Goal: Task Accomplishment & Management: Complete application form

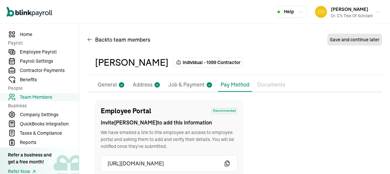
scroll to position [78, 0]
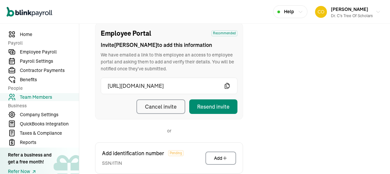
click at [34, 96] on span "Team Members" at bounding box center [49, 97] width 59 height 7
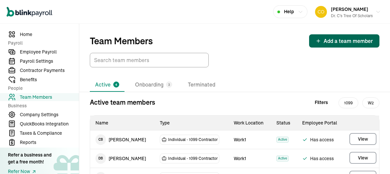
click at [339, 36] on button "Add a team member" at bounding box center [344, 40] width 70 height 13
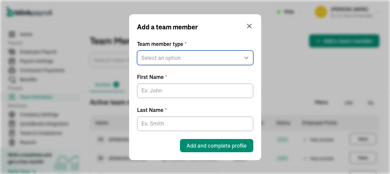
click at [180, 62] on select "Select an option W2 Employee Individual - 1099 [DEMOGRAPHIC_DATA] Business - 10…" at bounding box center [195, 58] width 116 height 15
select select "contractor"
click at [137, 51] on select "Select an option W2 Employee Individual - 1099 [DEMOGRAPHIC_DATA] Business - 10…" at bounding box center [195, 58] width 116 height 15
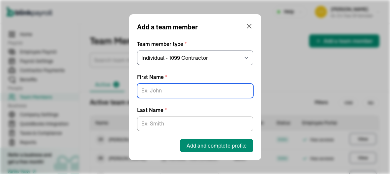
click at [183, 88] on input "First Name *" at bounding box center [195, 91] width 116 height 15
type input "[PERSON_NAME]"
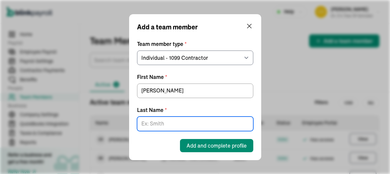
click at [174, 123] on input "Last Name *" at bounding box center [195, 124] width 116 height 15
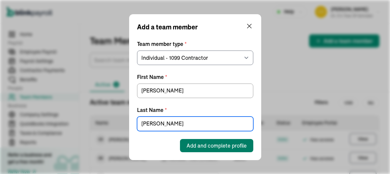
type input "[PERSON_NAME]"
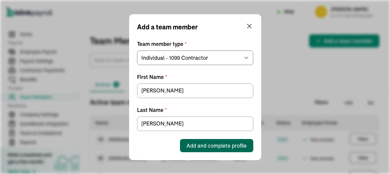
click at [235, 141] on button "Add and complete profile" at bounding box center [216, 145] width 73 height 13
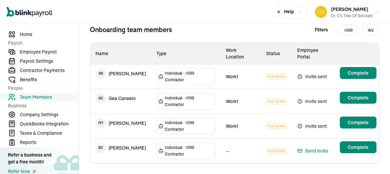
scroll to position [81, 0]
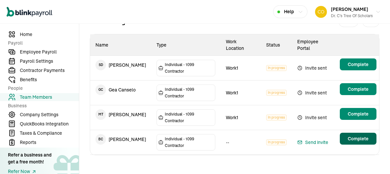
click at [357, 141] on main "Team Members Add a team member Active 4 Onboarding 4 Terminated Onboarding team…" at bounding box center [234, 60] width 311 height 234
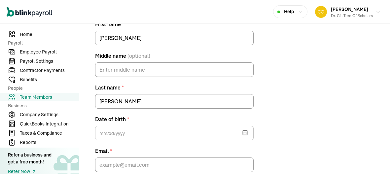
scroll to position [159, 0]
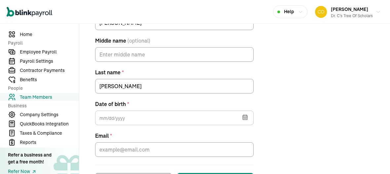
click at [250, 123] on button "button" at bounding box center [244, 116] width 18 height 17
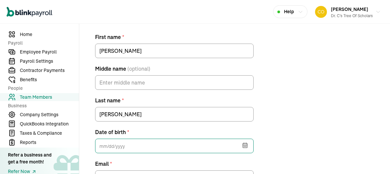
scroll to position [128, 0]
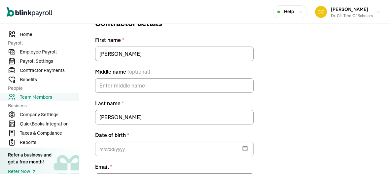
click at [248, 151] on button "button" at bounding box center [244, 147] width 18 height 17
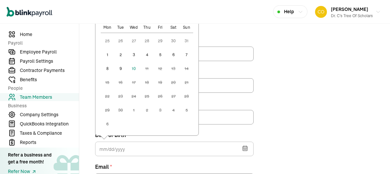
click at [105, 53] on button "1" at bounding box center [107, 54] width 13 height 13
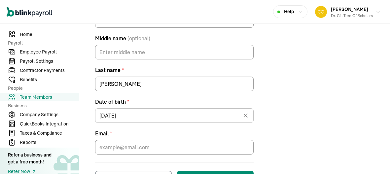
scroll to position [165, 0]
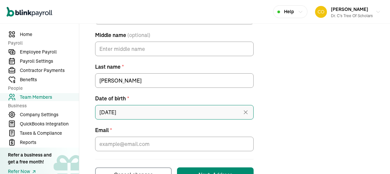
click at [100, 113] on input "[DATE]" at bounding box center [174, 112] width 158 height 15
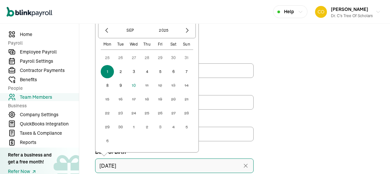
scroll to position [109, 0]
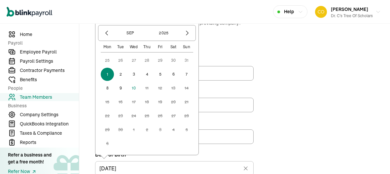
click at [110, 38] on div at bounding box center [106, 32] width 11 height 11
click at [106, 32] on icon "button" at bounding box center [106, 33] width 7 height 7
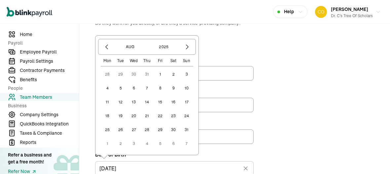
click at [147, 129] on button "28" at bounding box center [146, 129] width 13 height 13
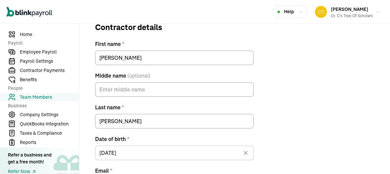
scroll to position [155, 0]
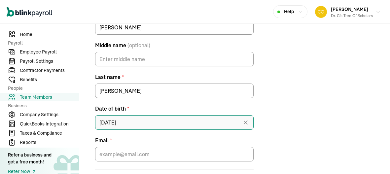
click at [125, 124] on input "[DATE]" at bounding box center [174, 122] width 158 height 15
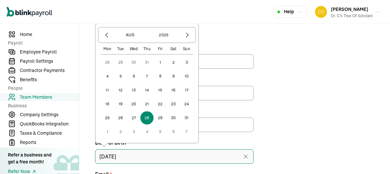
scroll to position [120, 0]
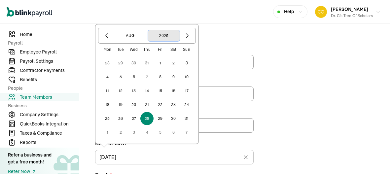
click at [158, 41] on button "2025" at bounding box center [164, 35] width 32 height 11
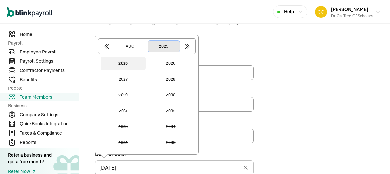
scroll to position [109, 0]
click at [170, 48] on button "2025" at bounding box center [164, 46] width 32 height 11
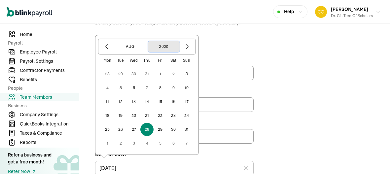
click at [169, 50] on button "2025" at bounding box center [164, 46] width 32 height 11
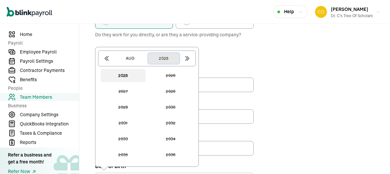
scroll to position [93, 0]
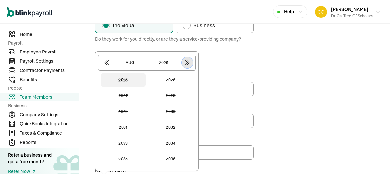
click at [187, 66] on button "button" at bounding box center [187, 62] width 11 height 11
click at [189, 66] on button "button" at bounding box center [187, 62] width 11 height 11
click at [105, 66] on button "button" at bounding box center [106, 62] width 11 height 11
click at [102, 65] on button "button" at bounding box center [106, 62] width 11 height 11
click at [103, 67] on div at bounding box center [106, 62] width 11 height 11
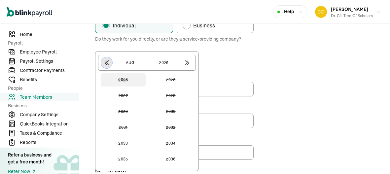
click at [106, 63] on icon "button" at bounding box center [106, 62] width 7 height 7
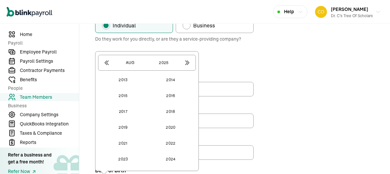
click at [191, 67] on div at bounding box center [187, 62] width 11 height 11
click at [107, 65] on icon "button" at bounding box center [106, 62] width 7 height 7
click at [103, 66] on button "button" at bounding box center [106, 62] width 11 height 11
click at [105, 64] on icon "button" at bounding box center [106, 62] width 7 height 7
click at [186, 64] on icon "button" at bounding box center [187, 63] width 4 height 4
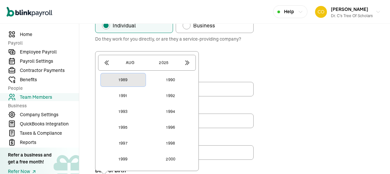
click at [123, 77] on button "1989" at bounding box center [123, 79] width 45 height 13
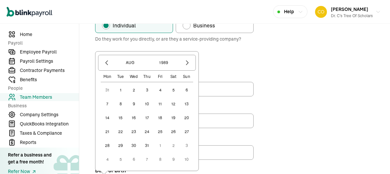
click at [102, 148] on button "28" at bounding box center [107, 145] width 13 height 13
type input "[DATE]"
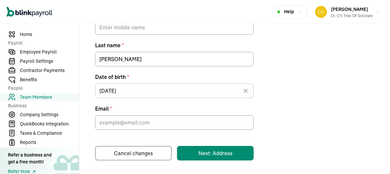
scroll to position [187, 0]
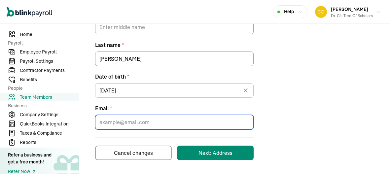
click at [107, 123] on input "Email *" at bounding box center [174, 122] width 158 height 15
type input "[EMAIL_ADDRESS][DOMAIN_NAME]"
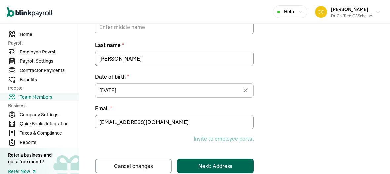
click at [212, 160] on button "Next: Address" at bounding box center [215, 166] width 77 height 15
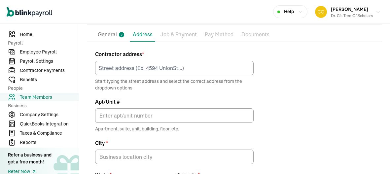
scroll to position [38, 0]
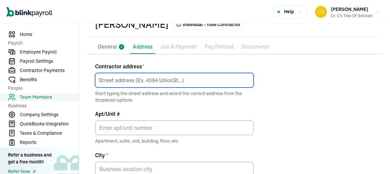
click at [154, 85] on input at bounding box center [174, 80] width 158 height 15
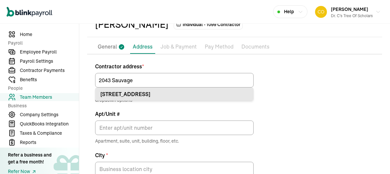
click at [149, 96] on div "[STREET_ADDRESS]" at bounding box center [174, 94] width 148 height 8
type input "[STREET_ADDRESS]"
type input "[PERSON_NAME]"
type input "LA"
type input "70072"
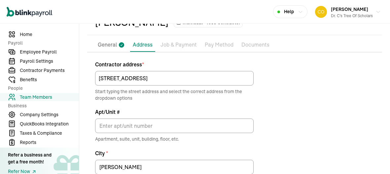
scroll to position [118, 0]
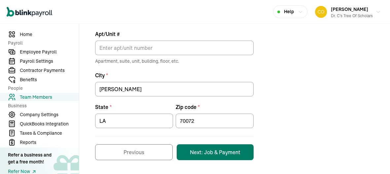
click at [192, 146] on button "Next: Job & Payment" at bounding box center [215, 152] width 77 height 16
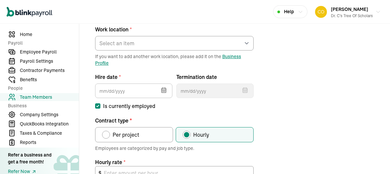
scroll to position [78, 0]
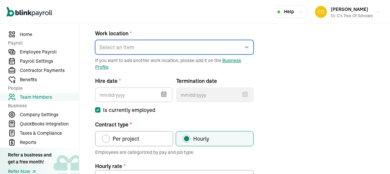
click at [154, 44] on select "Select an item Work1 Works from home" at bounding box center [174, 47] width 158 height 15
select select "Works from home"
click at [95, 40] on select "Select an item Work1 Works from home" at bounding box center [174, 47] width 158 height 15
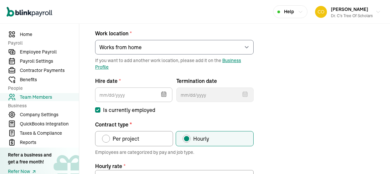
click at [161, 94] on icon "button" at bounding box center [163, 94] width 4 height 4
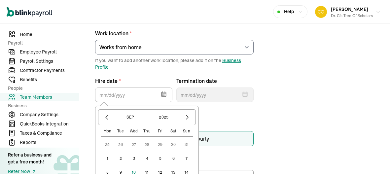
click at [110, 156] on button "1" at bounding box center [107, 158] width 13 height 13
type input "[DATE]"
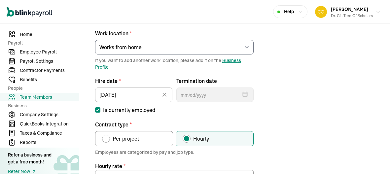
click at [135, 137] on span "Per project" at bounding box center [126, 139] width 27 height 8
click at [107, 137] on input "Per project" at bounding box center [104, 136] width 5 height 5
radio input "true"
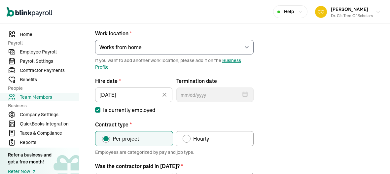
scroll to position [153, 0]
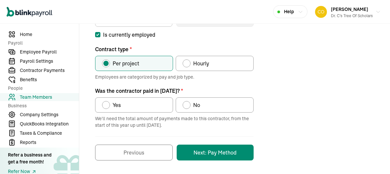
click at [202, 107] on label "No" at bounding box center [215, 104] width 78 height 15
click at [188, 106] on input "No" at bounding box center [184, 103] width 5 height 5
radio input "true"
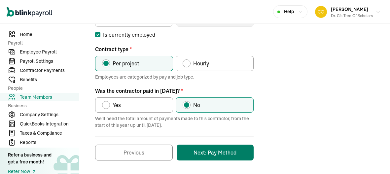
click at [215, 156] on button "Next: Pay Method" at bounding box center [215, 153] width 77 height 16
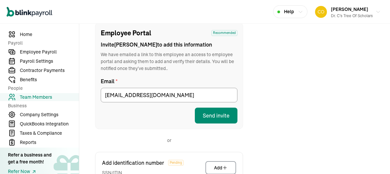
scroll to position [78, 0]
click at [229, 115] on button "Send invite" at bounding box center [216, 116] width 43 height 16
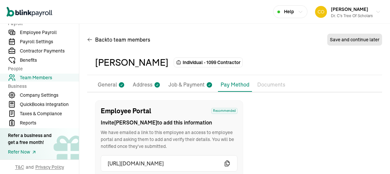
scroll to position [0, 0]
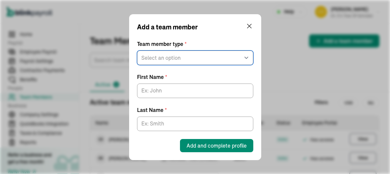
click at [192, 60] on select "Select an option W2 Employee Individual - 1099 [DEMOGRAPHIC_DATA] Business - 10…" at bounding box center [195, 58] width 116 height 15
select select "contractor"
click at [137, 51] on select "Select an option W2 Employee Individual - 1099 [DEMOGRAPHIC_DATA] Business - 10…" at bounding box center [195, 58] width 116 height 15
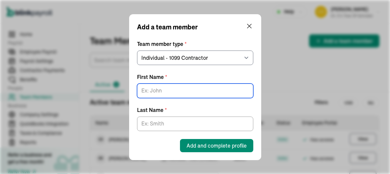
click at [170, 87] on input "First Name *" at bounding box center [195, 91] width 116 height 15
type input "Kailyn"
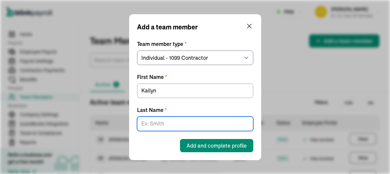
click at [164, 126] on input "Last Name *" at bounding box center [195, 124] width 116 height 15
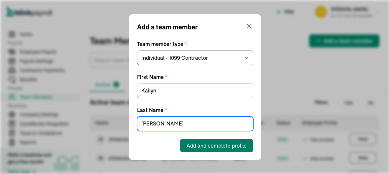
type input "[PERSON_NAME]"
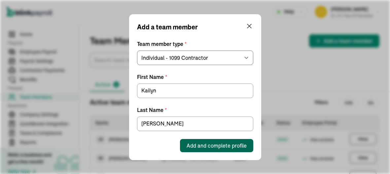
click at [196, 150] on button "Add and complete profile" at bounding box center [216, 145] width 73 height 13
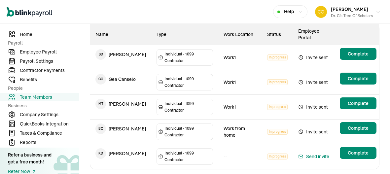
scroll to position [106, 0]
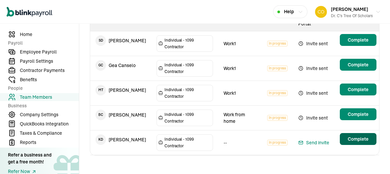
click at [361, 140] on main "Team Members Add a team member Active 4 Onboarding 5 Terminated Onboarding team…" at bounding box center [234, 47] width 311 height 259
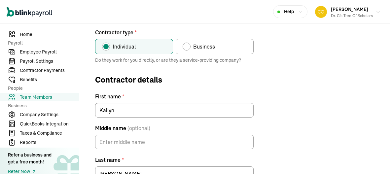
scroll to position [78, 0]
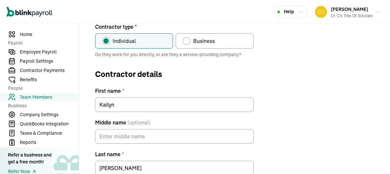
click at [94, 131] on div "Contractor type * Individual Business Do they work for you directly, or are the…" at bounding box center [234, 146] width 295 height 247
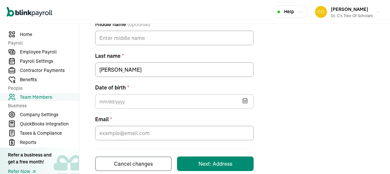
scroll to position [187, 0]
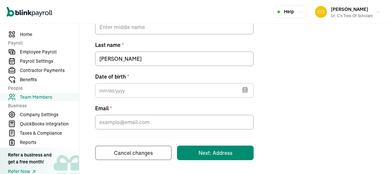
click at [249, 95] on button "button" at bounding box center [244, 89] width 18 height 17
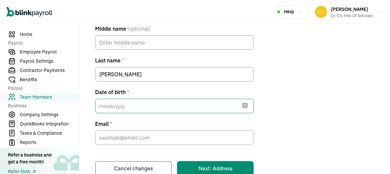
scroll to position [172, 0]
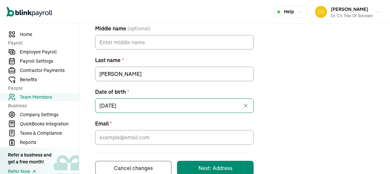
type input "[DATE]"
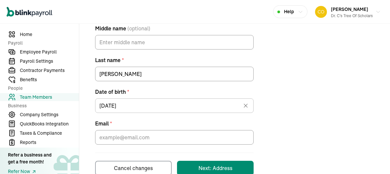
click at [92, 141] on div "Contractor type * Individual Business Do they work for you directly, or are the…" at bounding box center [234, 52] width 295 height 247
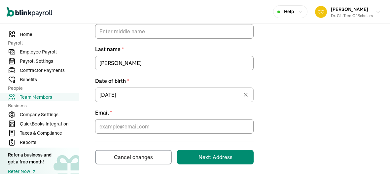
scroll to position [187, 0]
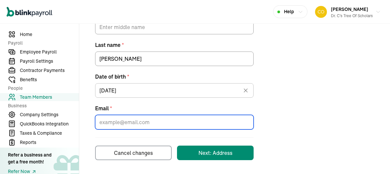
click at [184, 124] on input "Email *" at bounding box center [174, 122] width 158 height 15
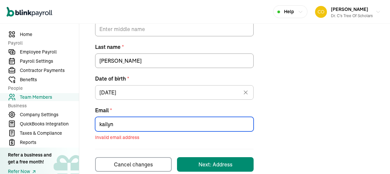
scroll to position [196, 0]
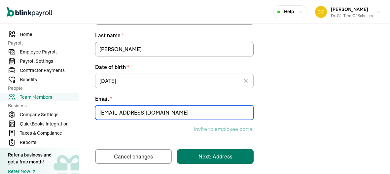
type input "[EMAIL_ADDRESS][DOMAIN_NAME]"
click at [188, 160] on button "Next: Address" at bounding box center [215, 156] width 77 height 15
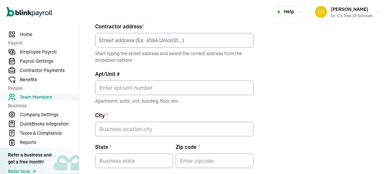
scroll to position [78, 0]
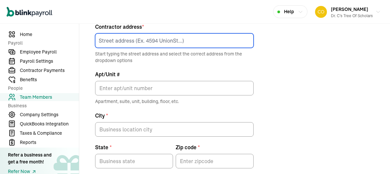
click at [131, 43] on input at bounding box center [174, 40] width 158 height 15
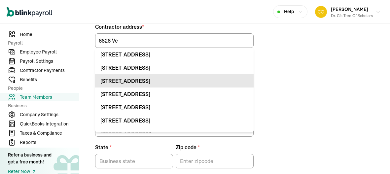
click at [137, 80] on div "[STREET_ADDRESS]" at bounding box center [174, 81] width 148 height 8
type input "[STREET_ADDRESS]"
type input "Apt"
type input "Metairie"
type input "LA"
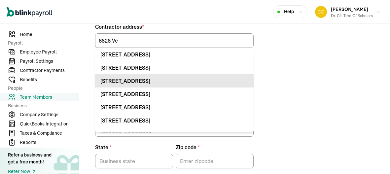
type input "70003"
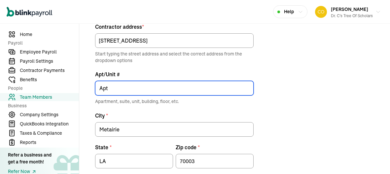
click at [133, 86] on input "Apt" at bounding box center [174, 88] width 158 height 15
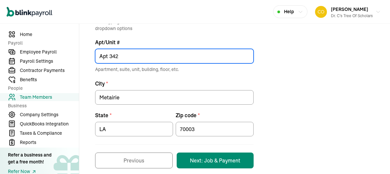
scroll to position [118, 0]
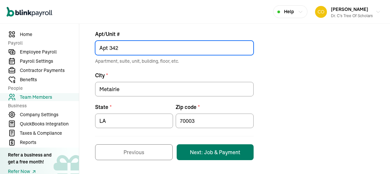
type input "Apt 342"
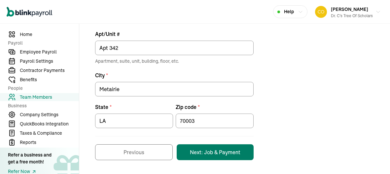
click at [225, 156] on button "Next: Job & Payment" at bounding box center [215, 152] width 77 height 16
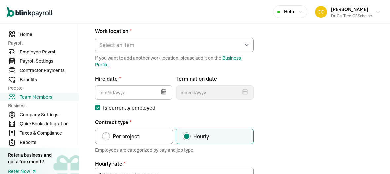
scroll to position [78, 0]
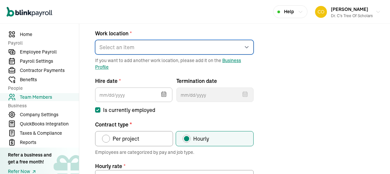
click at [119, 45] on select "Select an item Work1 Works from home" at bounding box center [174, 47] width 158 height 15
select select "[STREET_ADDRESS]"
click at [95, 40] on select "Select an item Work1 Works from home" at bounding box center [174, 47] width 158 height 15
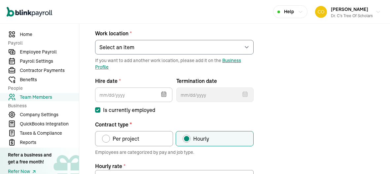
click at [164, 94] on icon "button" at bounding box center [163, 94] width 4 height 0
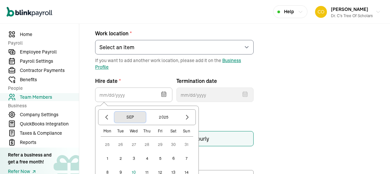
click at [124, 117] on button "Sep" at bounding box center [130, 117] width 32 height 11
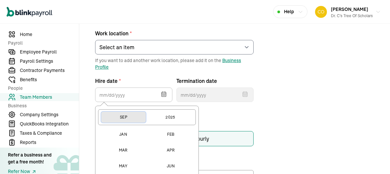
click at [124, 117] on button "Sep" at bounding box center [123, 117] width 45 height 11
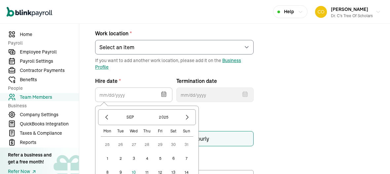
click at [106, 154] on button "1" at bounding box center [107, 158] width 13 height 13
type input "[DATE]"
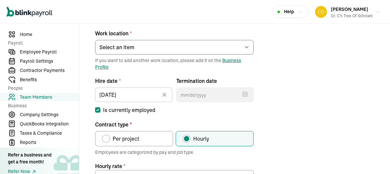
click at [184, 117] on form "Work location * Select an item Work1 Works from home If you want to add another…" at bounding box center [174, 148] width 158 height 251
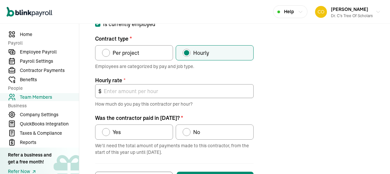
click at [104, 54] on div "Contract type" at bounding box center [106, 53] width 8 height 8
click at [104, 54] on input "Per project" at bounding box center [104, 51] width 5 height 5
radio input "true"
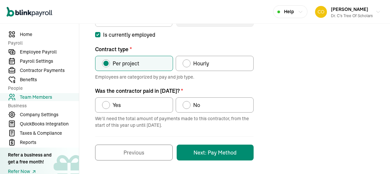
click at [189, 110] on label "No" at bounding box center [215, 104] width 78 height 15
click at [188, 106] on input "No" at bounding box center [184, 103] width 5 height 5
radio input "true"
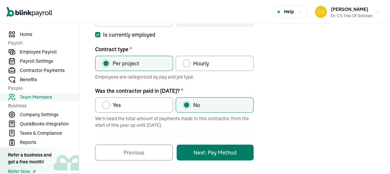
click at [185, 151] on button "Next: Pay Method" at bounding box center [215, 153] width 77 height 16
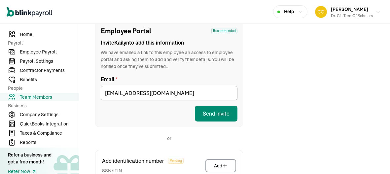
scroll to position [78, 0]
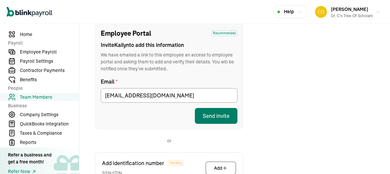
click at [218, 116] on button "Send invite" at bounding box center [216, 116] width 43 height 16
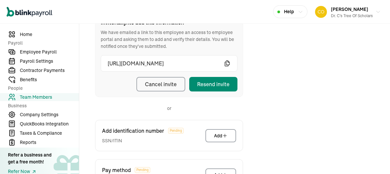
scroll to position [104, 0]
